Goal: Communication & Community: Answer question/provide support

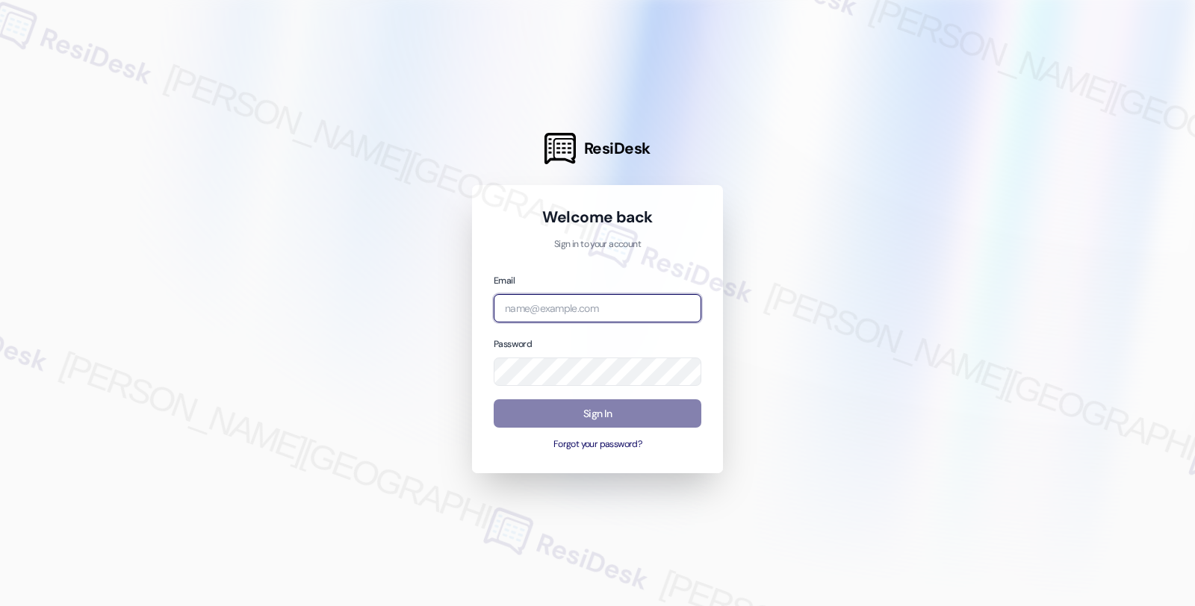
click at [550, 302] on input "email" at bounding box center [598, 308] width 208 height 29
type input "automated-surveys-balfour_beatty_communities-fides.[PERSON_NAME]@balfour_beatty…"
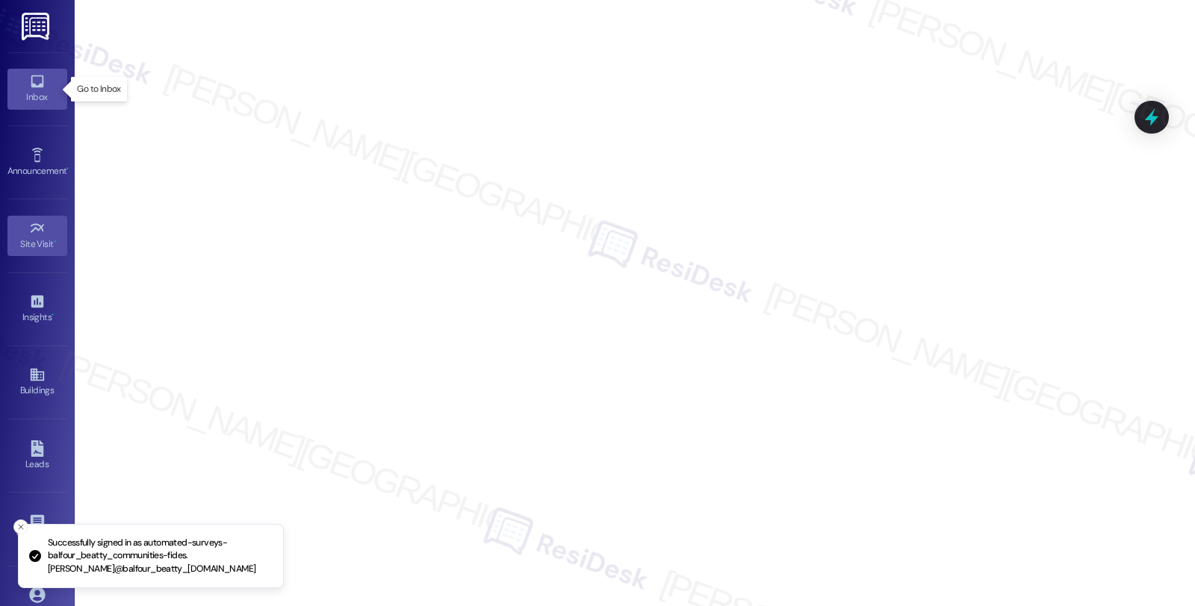
click at [13, 94] on div "Inbox" at bounding box center [37, 97] width 75 height 15
